Goal: Information Seeking & Learning: Learn about a topic

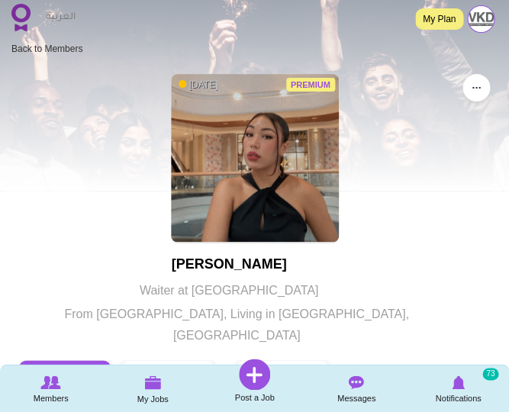
click at [26, 17] on img at bounding box center [20, 17] width 19 height 27
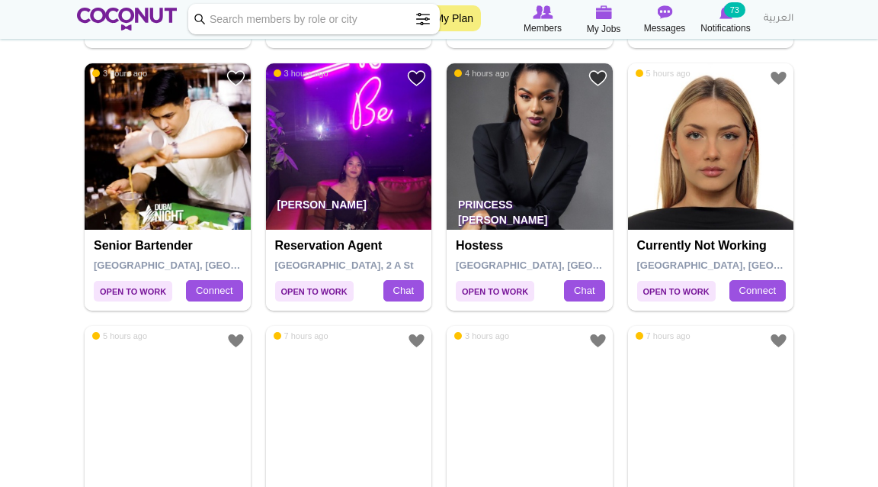
scroll to position [1878, 0]
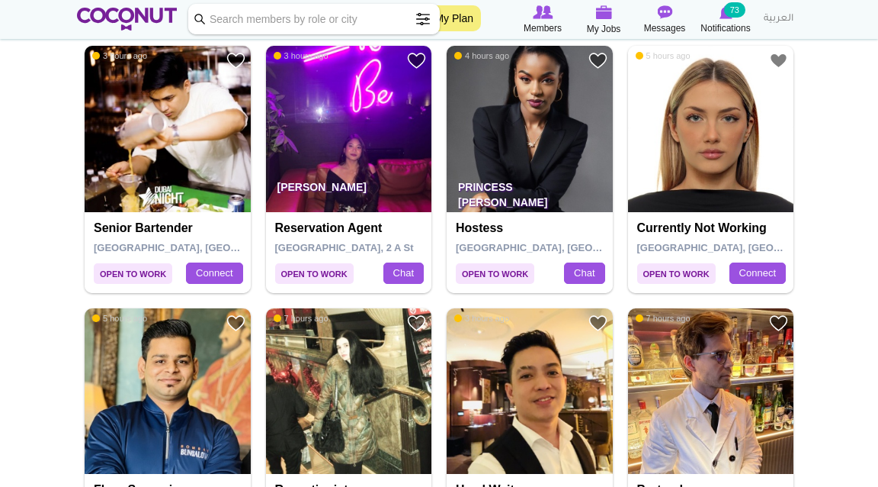
click at [369, 158] on img at bounding box center [349, 129] width 166 height 166
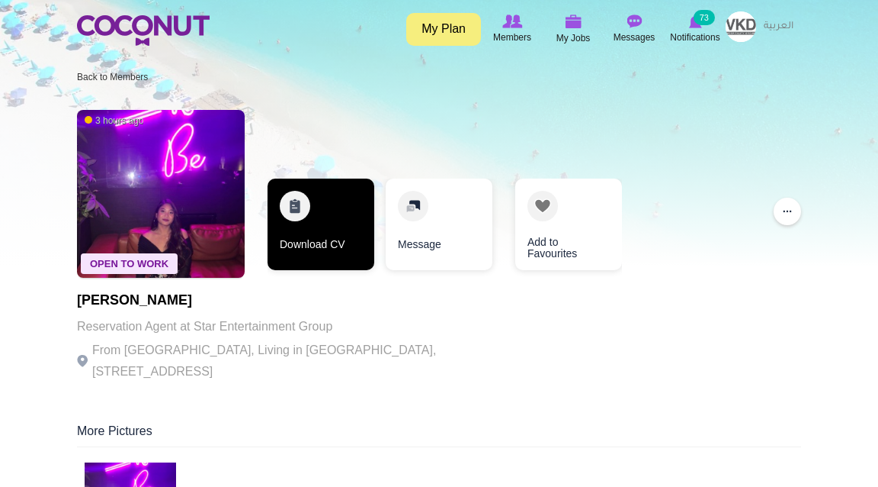
click at [302, 220] on link "Download CV" at bounding box center [321, 224] width 107 height 92
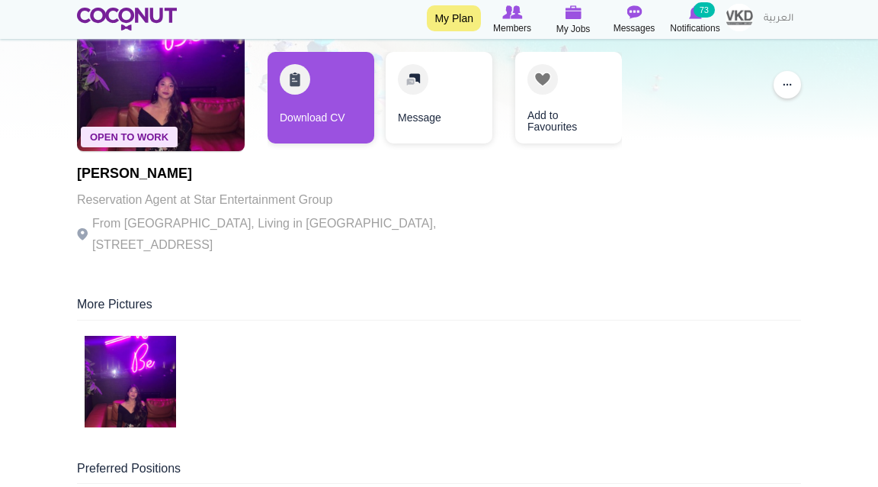
scroll to position [137, 0]
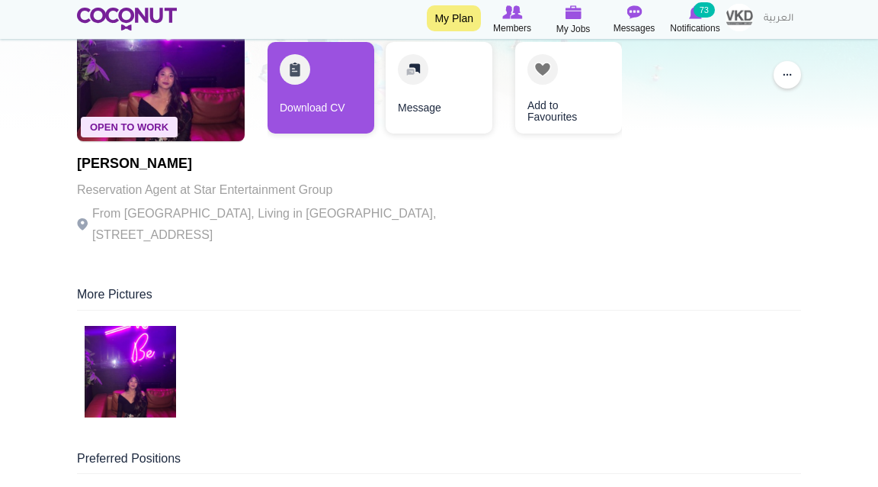
click at [150, 345] on img at bounding box center [131, 372] width 92 height 92
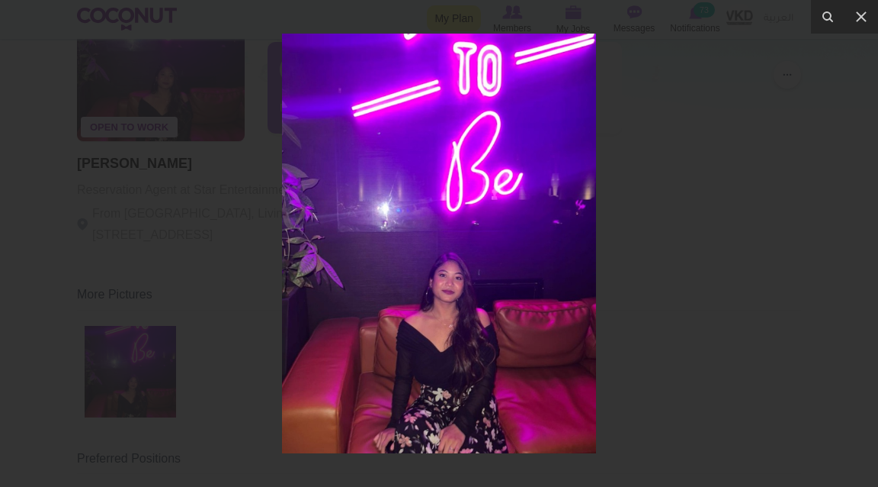
click at [711, 188] on div at bounding box center [439, 243] width 878 height 487
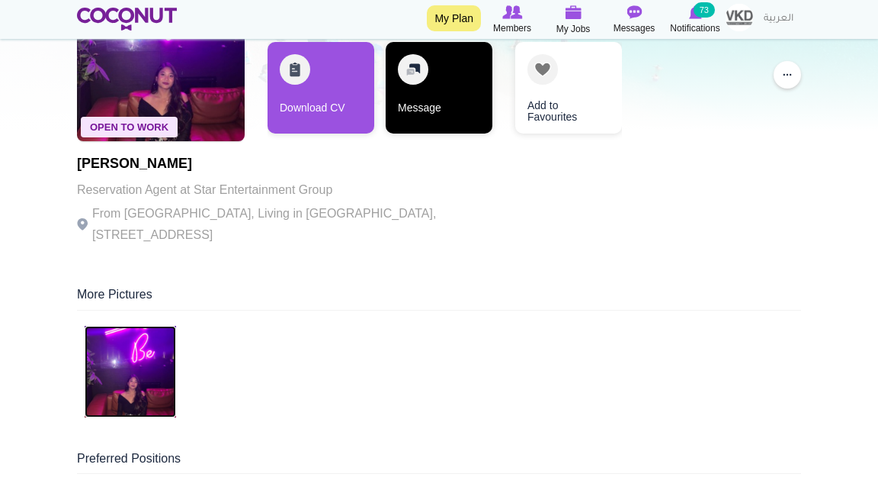
scroll to position [136, 0]
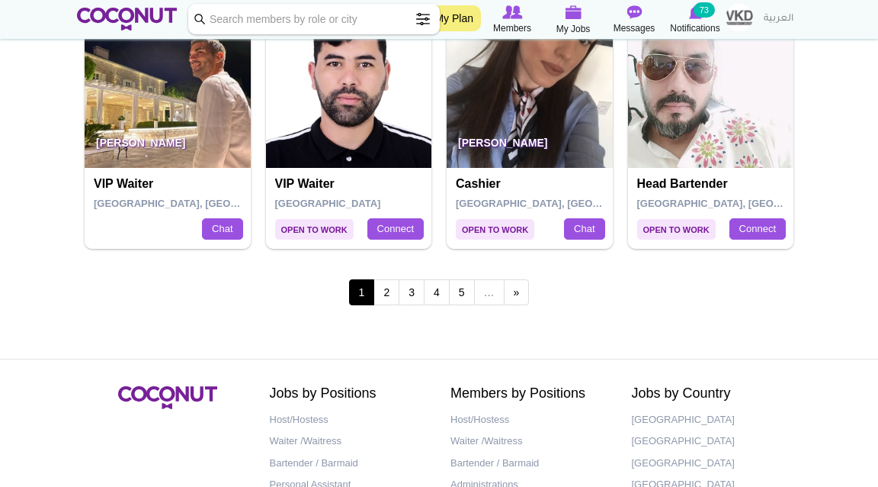
scroll to position [2718, 0]
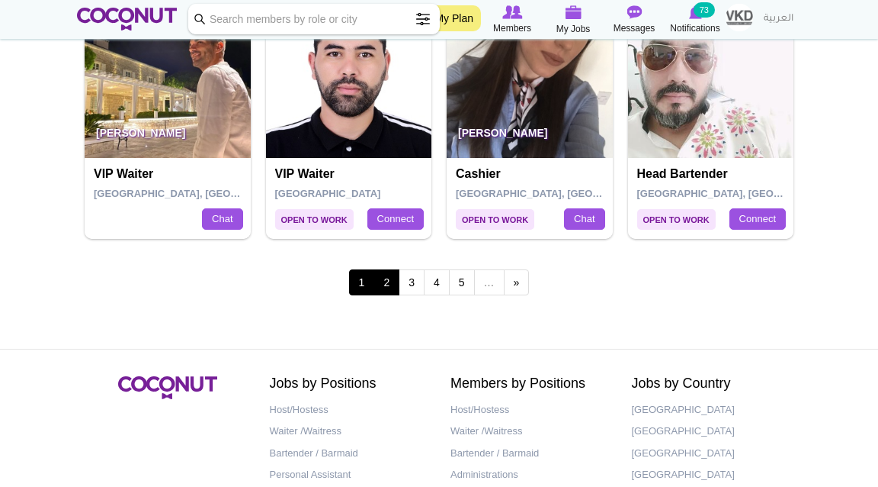
click at [387, 286] on link "2" at bounding box center [387, 282] width 26 height 26
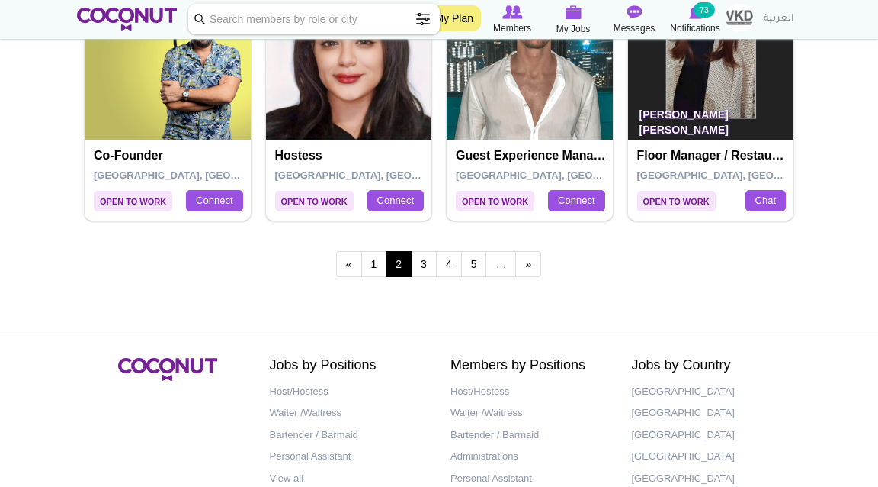
scroll to position [2751, 0]
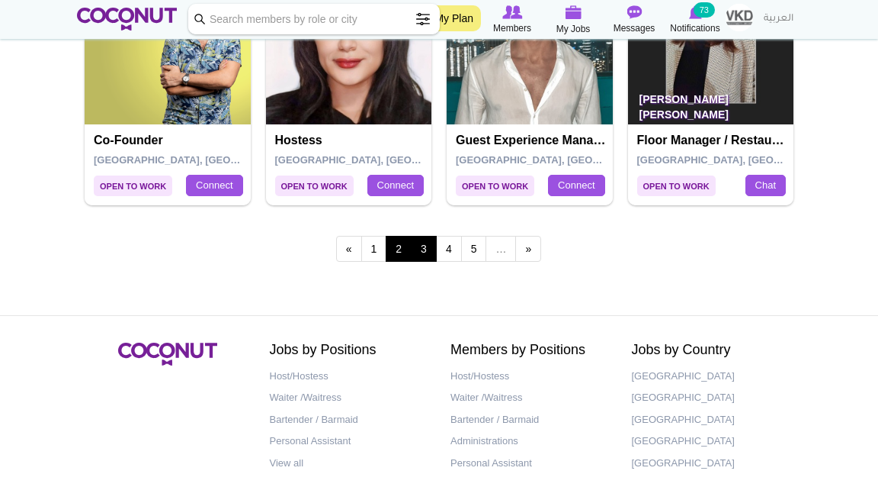
click at [430, 252] on link "3" at bounding box center [424, 249] width 26 height 26
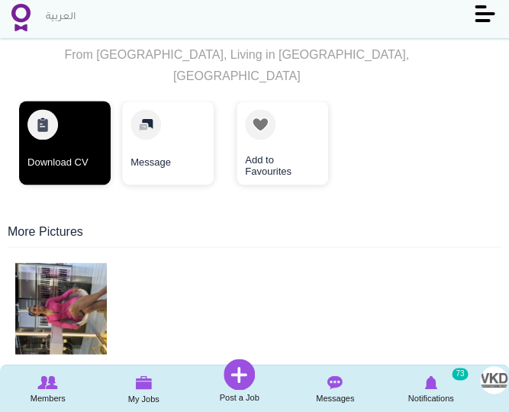
scroll to position [271, 0]
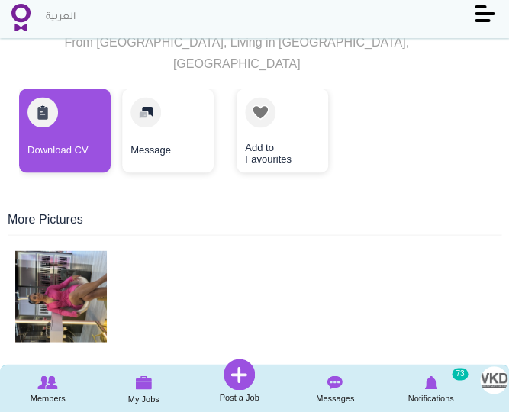
click at [60, 314] on img at bounding box center [61, 296] width 92 height 92
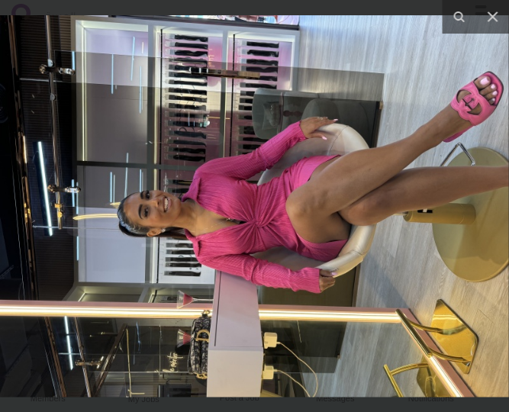
click at [229, 134] on img at bounding box center [254, 205] width 508 height 381
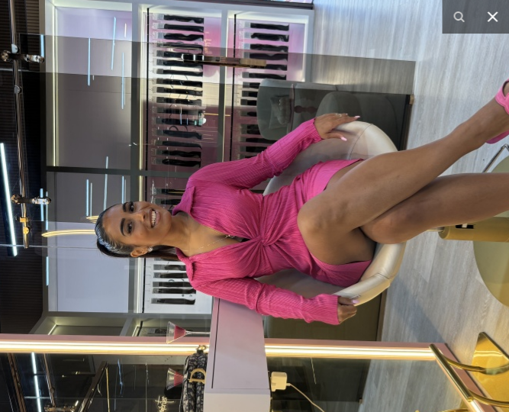
click at [498, 25] on icon at bounding box center [492, 17] width 18 height 18
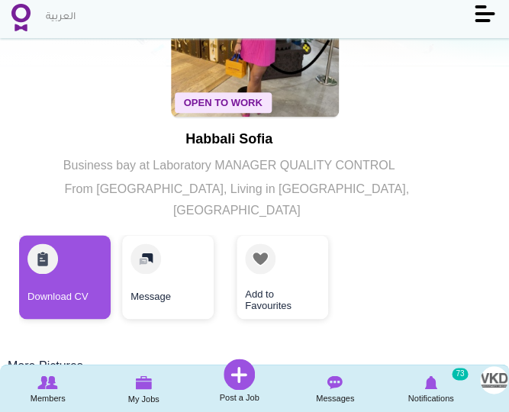
scroll to position [146, 0]
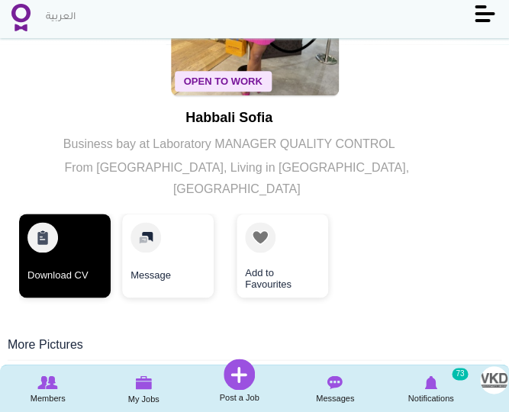
click at [68, 252] on link "Download CV" at bounding box center [65, 256] width 92 height 84
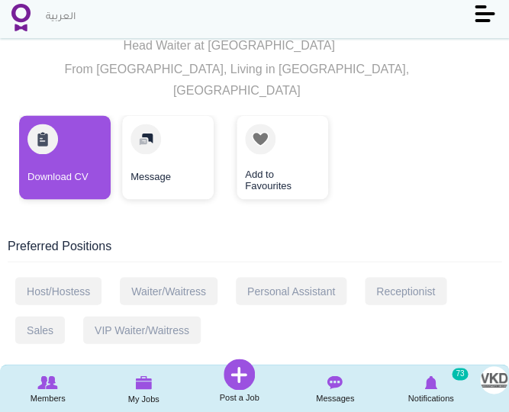
scroll to position [204, 0]
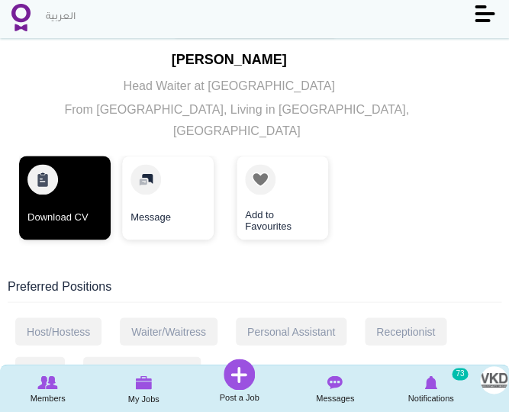
click at [76, 188] on link "Download CV" at bounding box center [65, 198] width 92 height 84
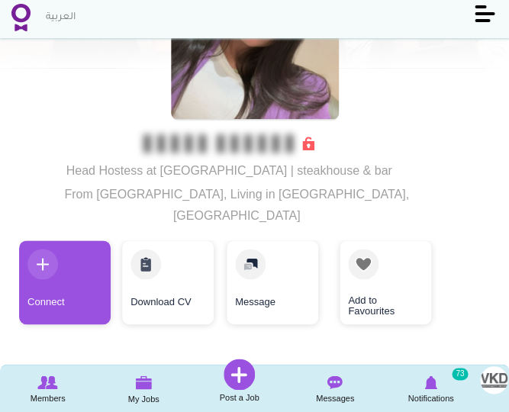
scroll to position [125, 0]
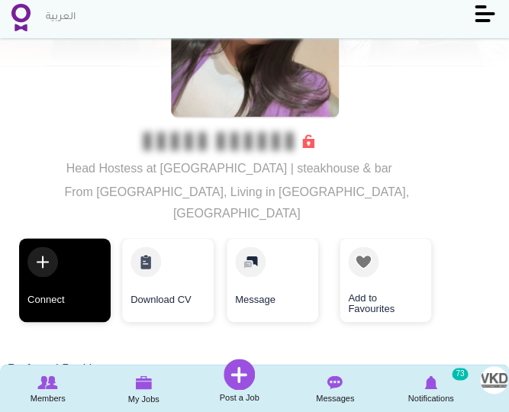
click at [79, 261] on link "Connect" at bounding box center [65, 280] width 92 height 84
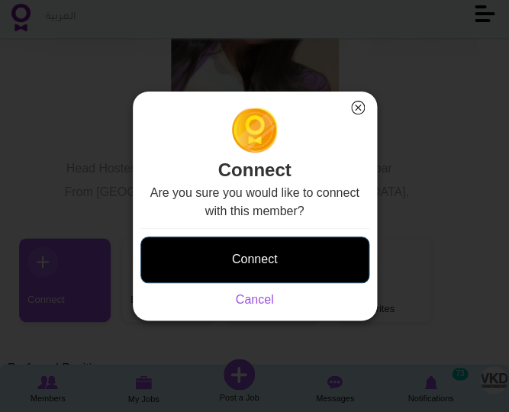
click at [229, 255] on button "Connect" at bounding box center [254, 259] width 229 height 47
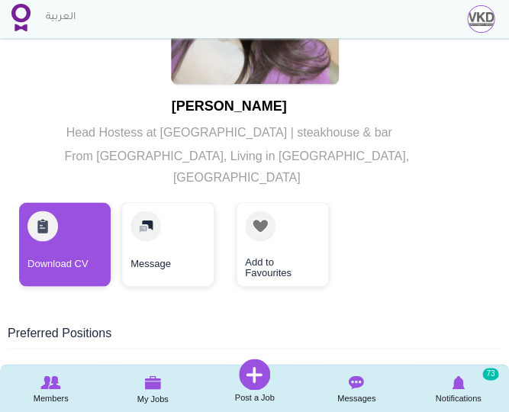
scroll to position [198, 0]
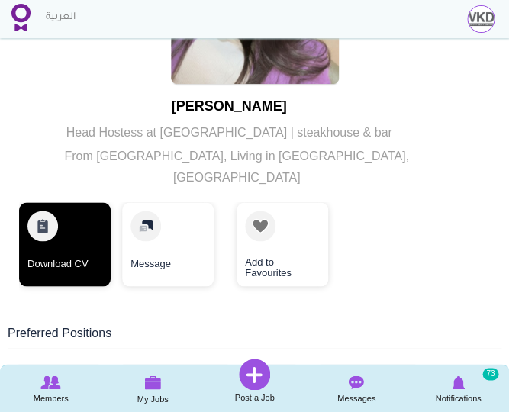
click at [82, 224] on link "Download CV" at bounding box center [65, 244] width 92 height 84
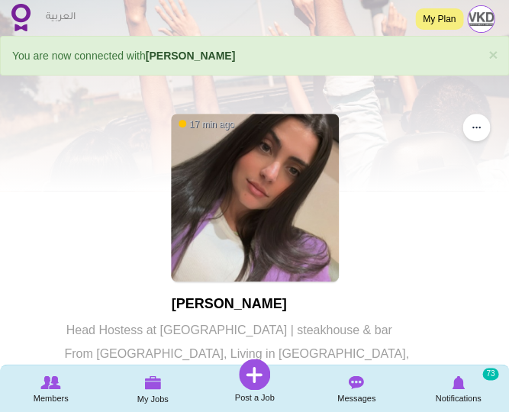
scroll to position [0, 0]
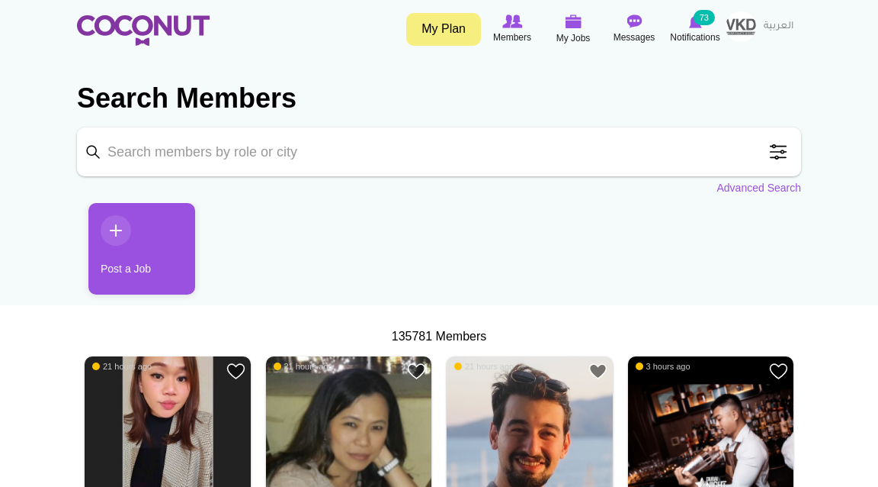
click at [152, 36] on img at bounding box center [143, 30] width 133 height 31
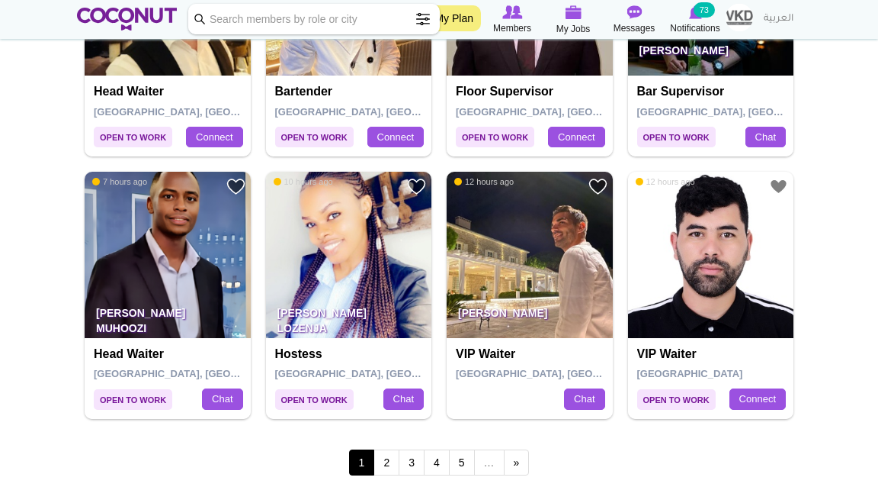
scroll to position [2623, 0]
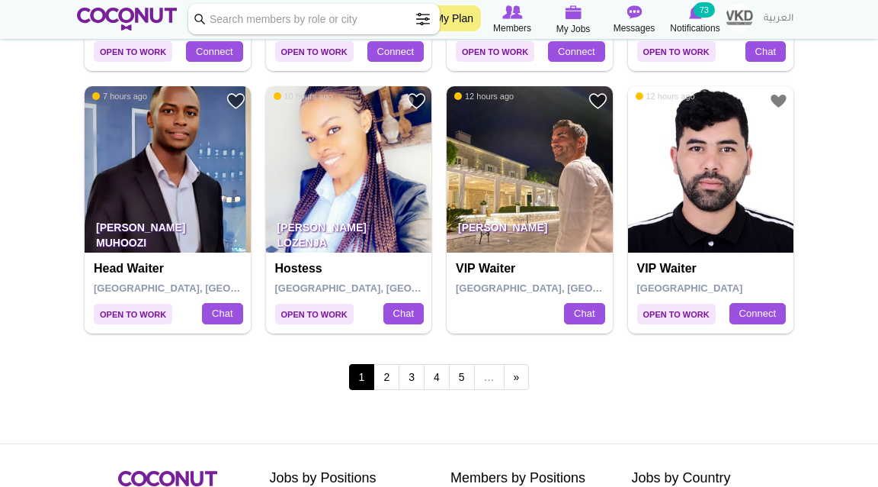
click at [390, 375] on link "2" at bounding box center [387, 377] width 26 height 26
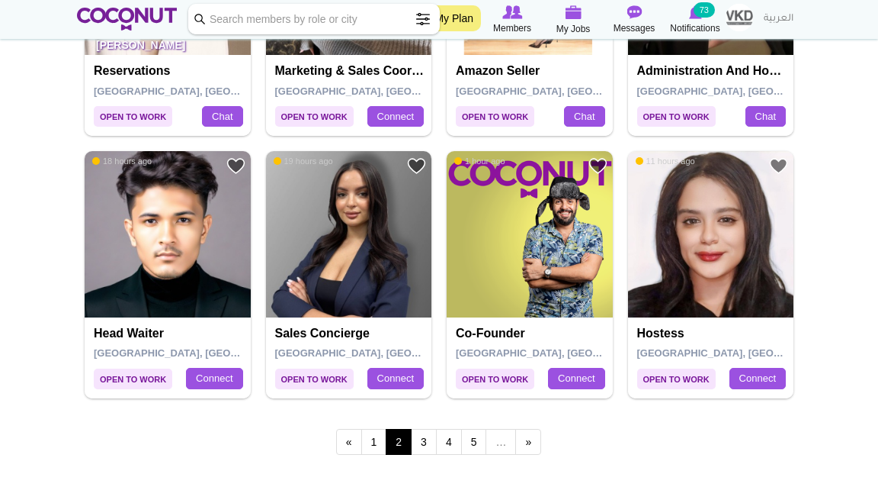
scroll to position [2570, 0]
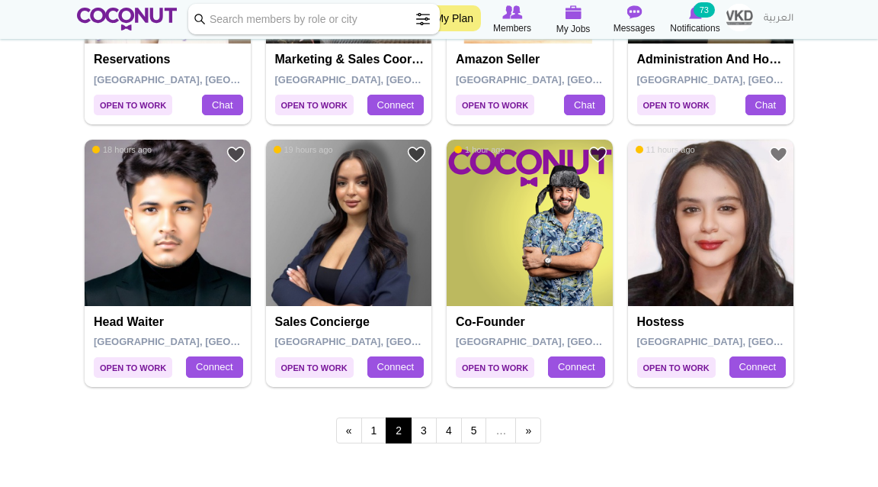
click at [429, 430] on link "3" at bounding box center [424, 430] width 26 height 26
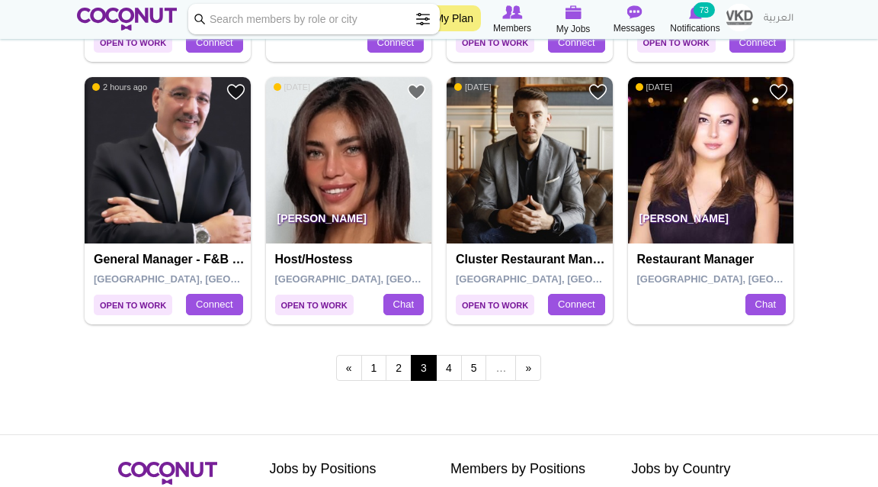
scroll to position [2640, 0]
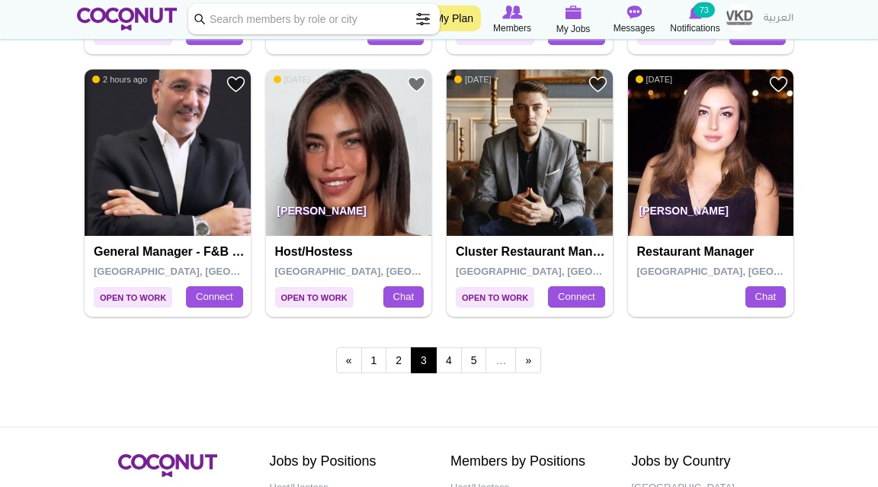
click at [456, 362] on link "4" at bounding box center [449, 360] width 26 height 26
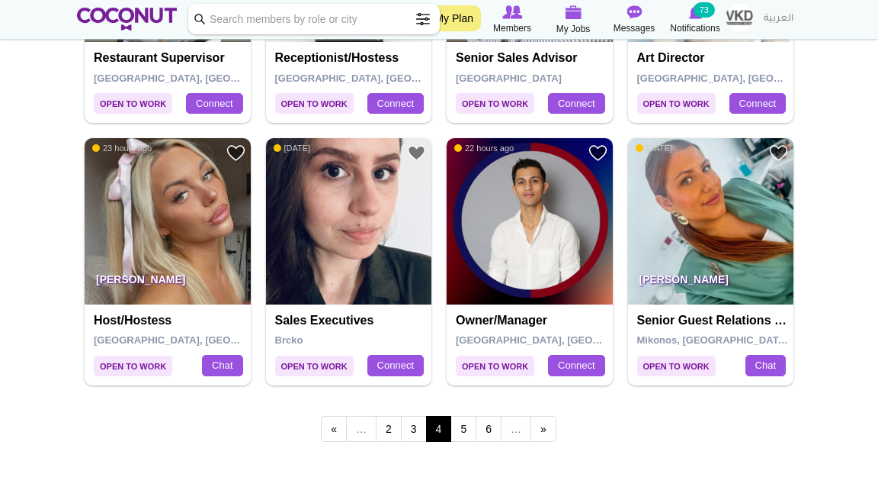
scroll to position [2574, 0]
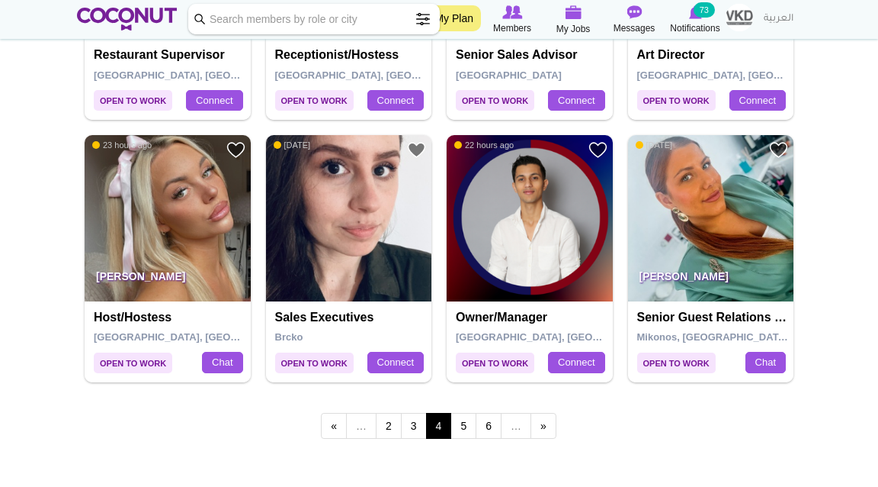
click at [463, 427] on link "5" at bounding box center [464, 426] width 26 height 26
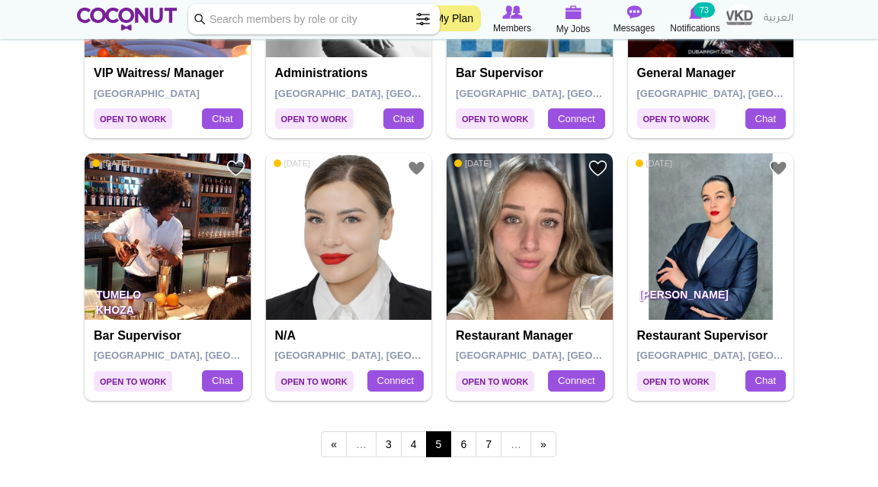
scroll to position [2562, 0]
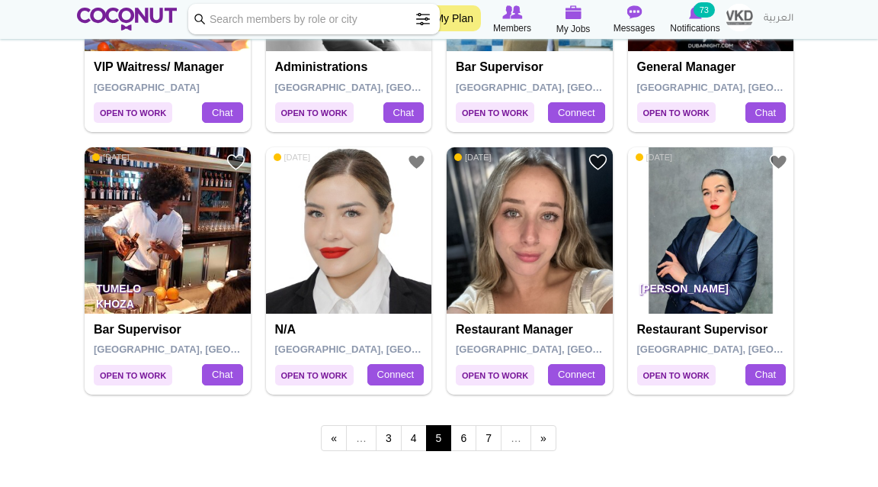
click at [464, 432] on link "6" at bounding box center [464, 438] width 26 height 26
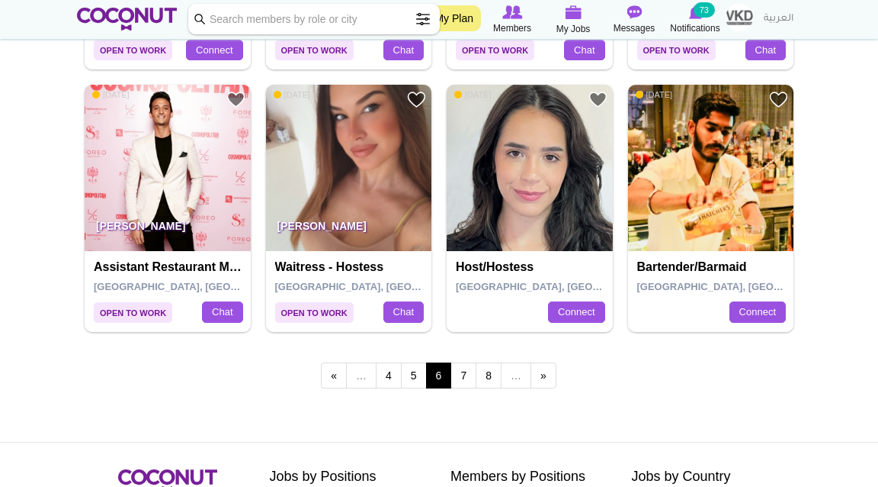
scroll to position [2652, 0]
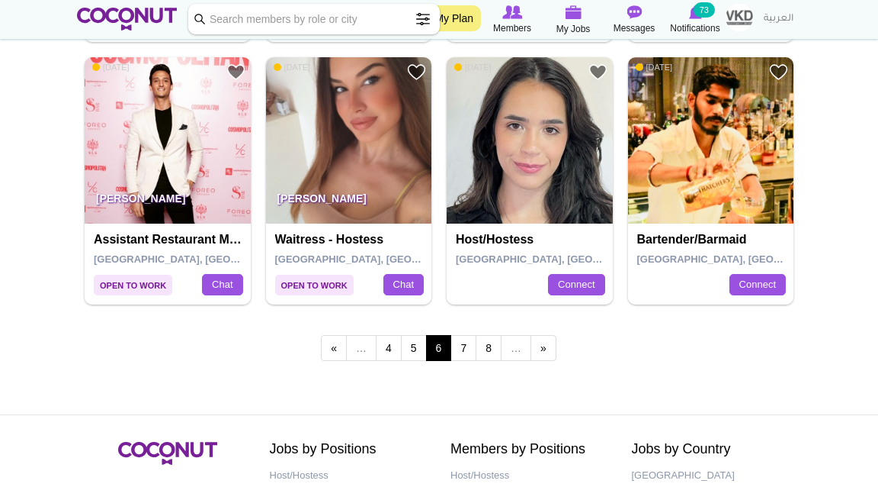
click at [464, 348] on link "7" at bounding box center [464, 348] width 26 height 26
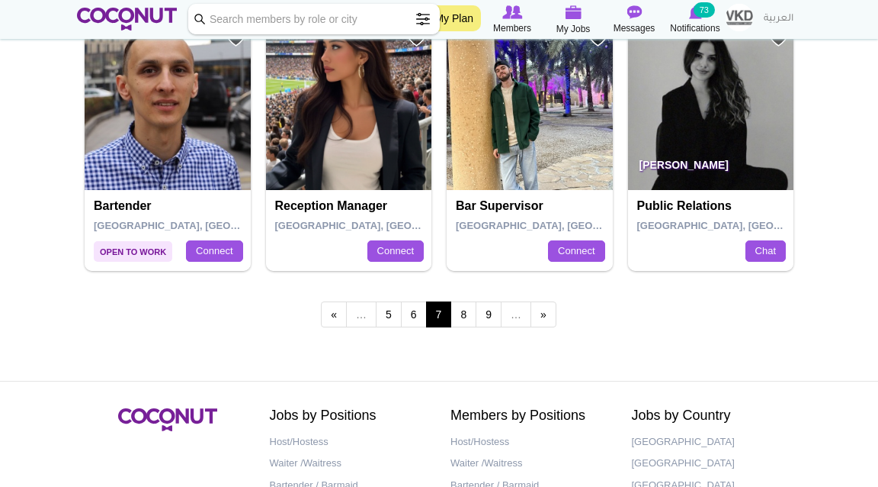
scroll to position [2724, 0]
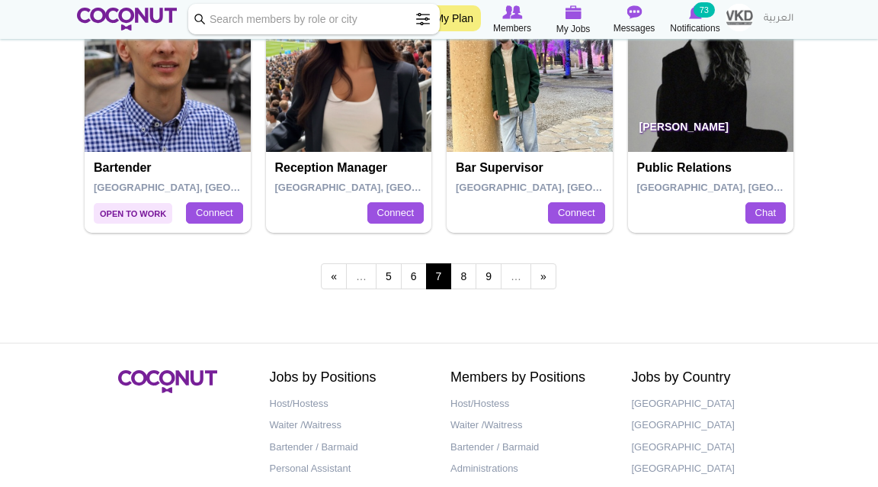
click at [467, 273] on link "8" at bounding box center [464, 276] width 26 height 26
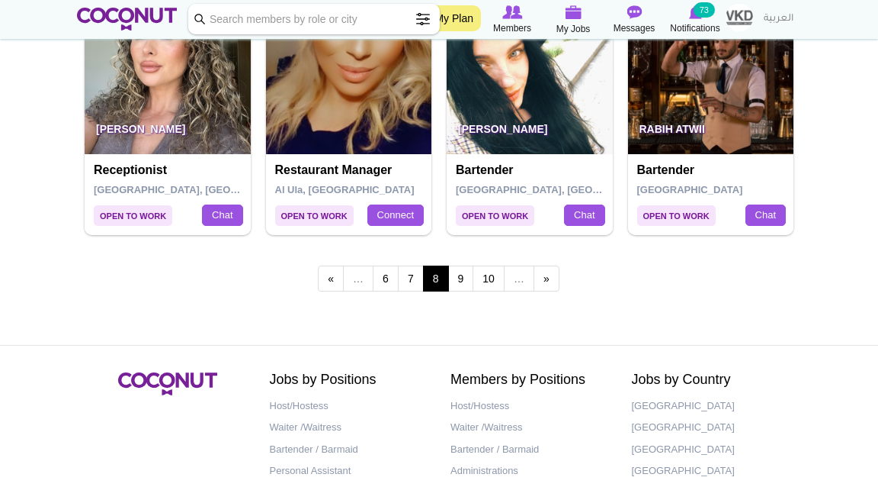
scroll to position [2757, 0]
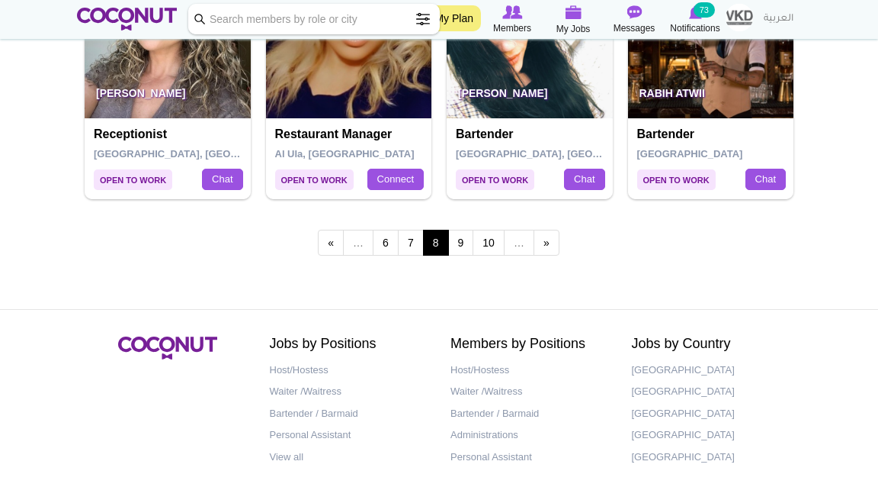
click at [464, 241] on link "9" at bounding box center [461, 243] width 26 height 26
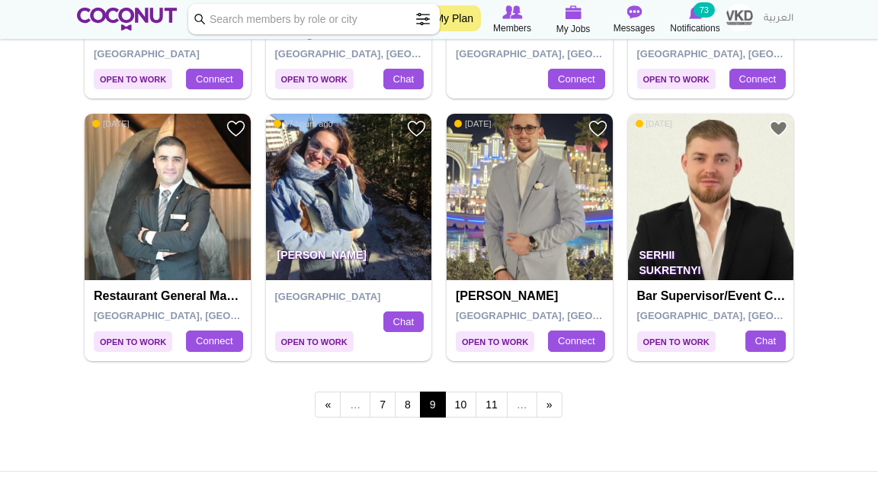
scroll to position [2607, 0]
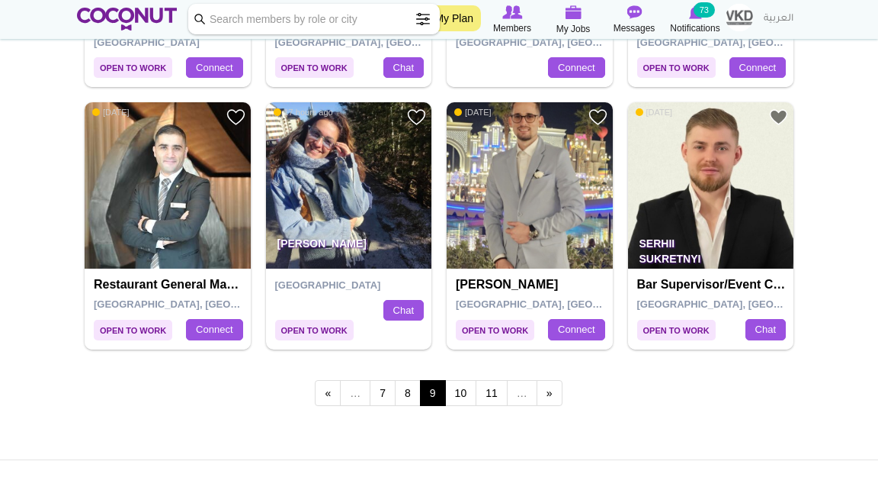
click at [459, 392] on link "10" at bounding box center [461, 393] width 32 height 26
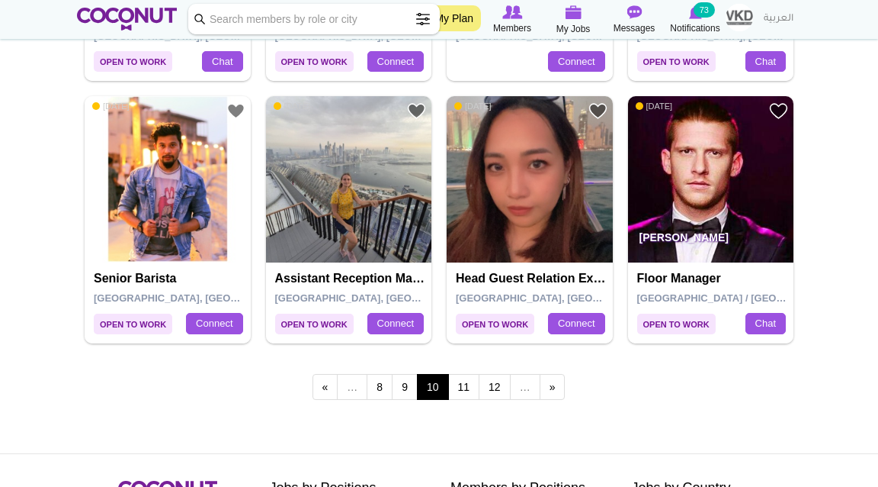
scroll to position [2632, 0]
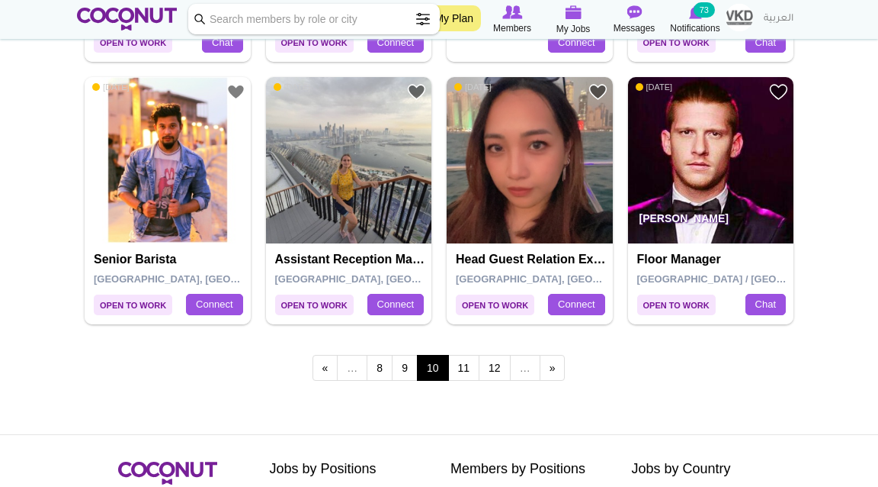
click at [469, 367] on link "11" at bounding box center [464, 368] width 32 height 26
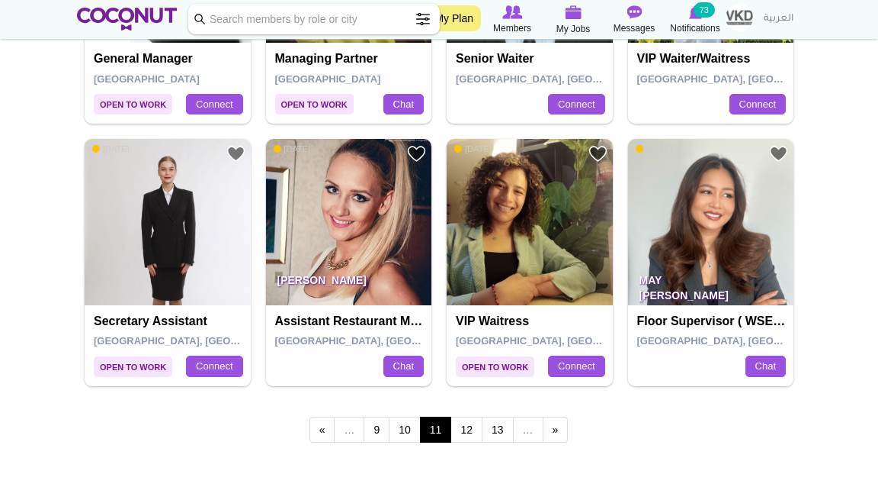
scroll to position [2577, 0]
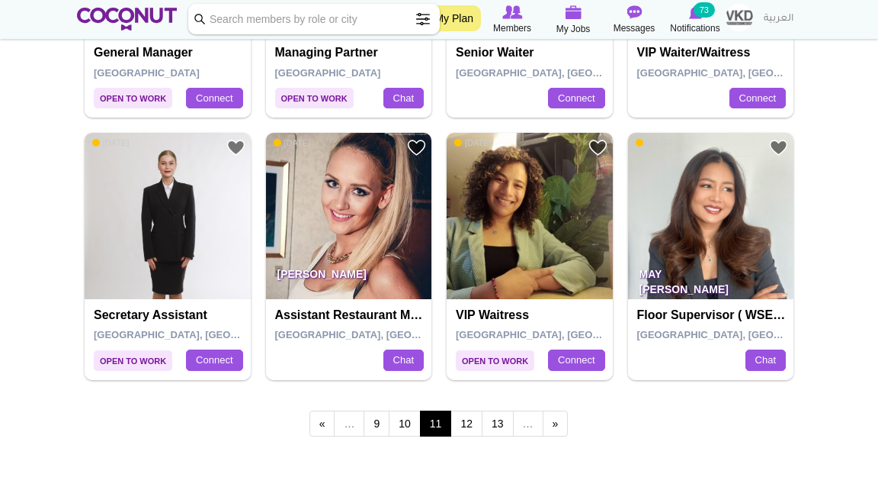
click at [465, 417] on link "12" at bounding box center [467, 423] width 32 height 26
